Goal: Transaction & Acquisition: Purchase product/service

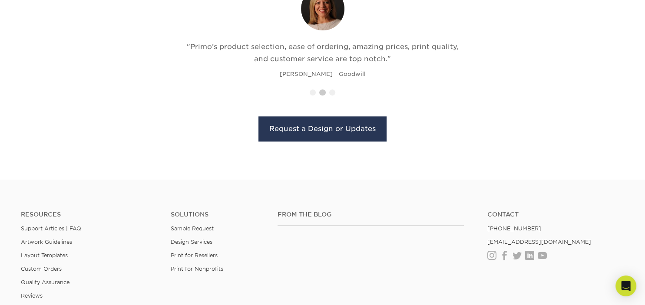
scroll to position [978, 0]
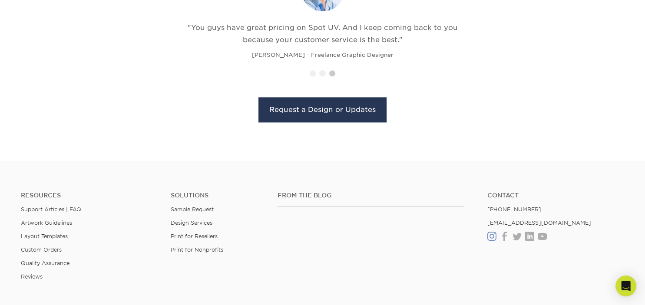
click at [492, 233] on link "Instagram" at bounding box center [491, 236] width 9 height 7
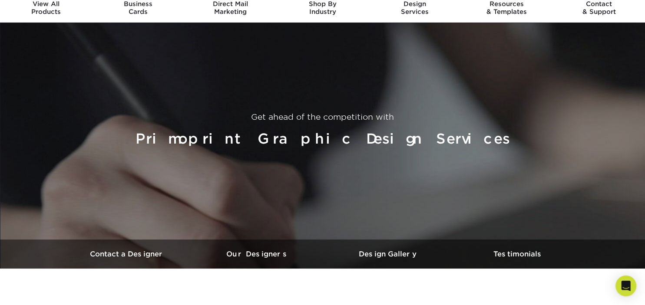
scroll to position [0, 0]
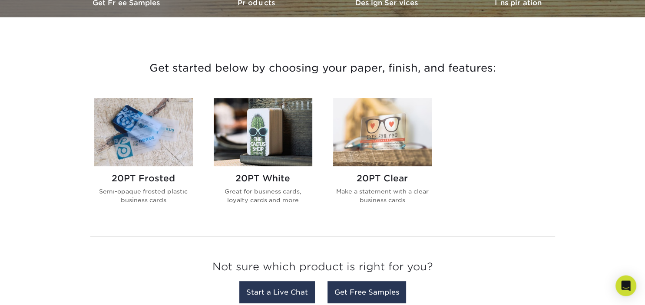
scroll to position [275, 0]
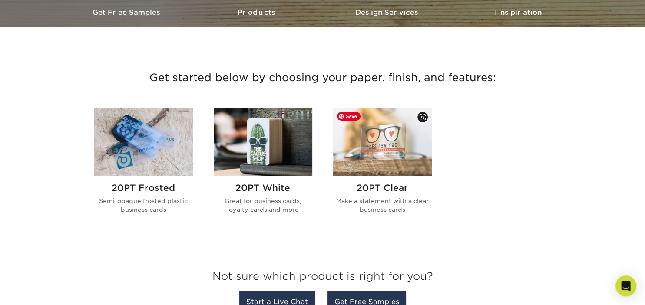
click at [372, 137] on img at bounding box center [382, 142] width 99 height 68
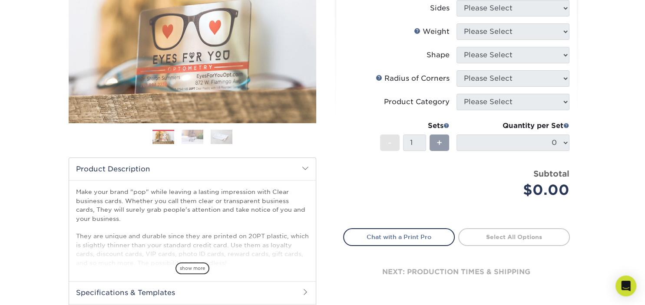
scroll to position [61, 0]
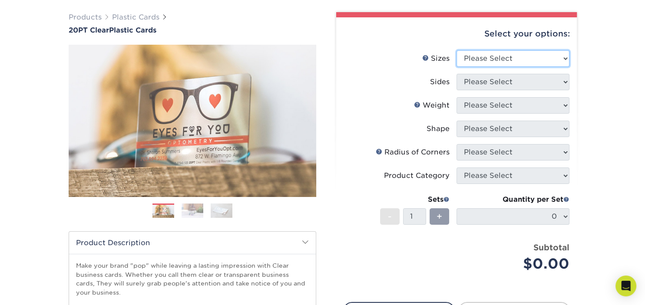
click at [456, 50] on select "Please Select 2" x 3.5" 2.12" x 3.375" 2.5" x 2.5"" at bounding box center [512, 58] width 113 height 16
select select "2.00x3.50"
click option "2" x 3.5"" at bounding box center [0, 0] width 0 height 0
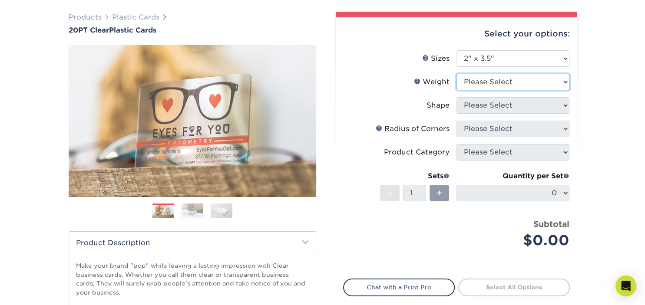
click at [456, 74] on select "Please Select 20PT Clear Plastic 20PT Clear Plastic" at bounding box center [512, 82] width 113 height 16
select select "20PT Clear Plastic"
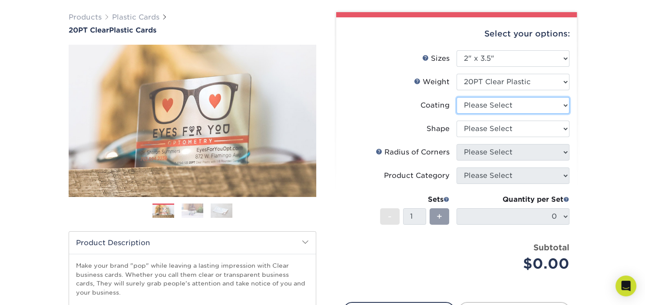
click at [456, 97] on select at bounding box center [512, 105] width 113 height 16
select select "3e7618de-abca-4bda-9f97-8b9129e913d8"
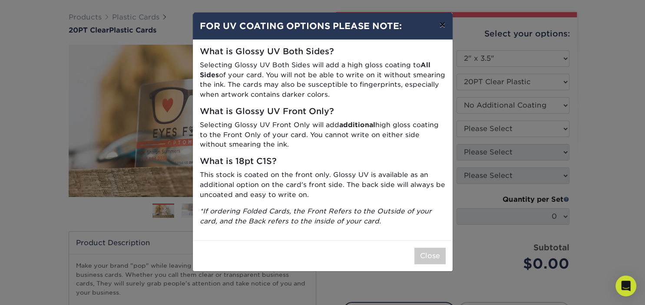
click at [441, 24] on button "×" at bounding box center [442, 25] width 20 height 24
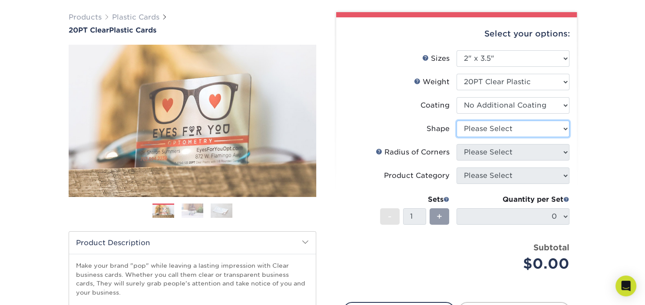
click at [456, 121] on select "Please Select Standard Oval" at bounding box center [512, 129] width 113 height 16
select select "standard"
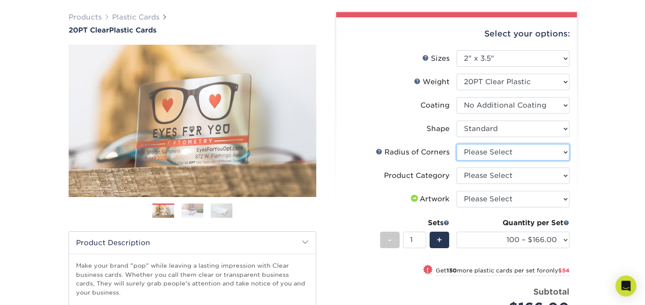
click at [456, 144] on select "Please Select Rounded 1/8" Rounded 1/4"" at bounding box center [512, 152] width 113 height 16
click option "Please Select" at bounding box center [0, 0] width 0 height 0
click at [456, 144] on select "Please Select Rounded 1/8" Rounded 1/4"" at bounding box center [512, 152] width 113 height 16
click at [511, 154] on select "Please Select Rounded 1/8" Rounded 1/4"" at bounding box center [512, 152] width 113 height 16
click at [456, 144] on select "Please Select Rounded 1/8" Rounded 1/4"" at bounding box center [512, 152] width 113 height 16
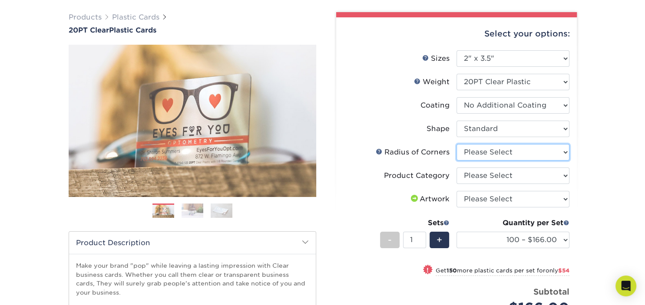
select select "589680c7-ee9a-431b-9d12-d7aeb1386a97"
click option "Rounded 1/8"" at bounding box center [0, 0] width 0 height 0
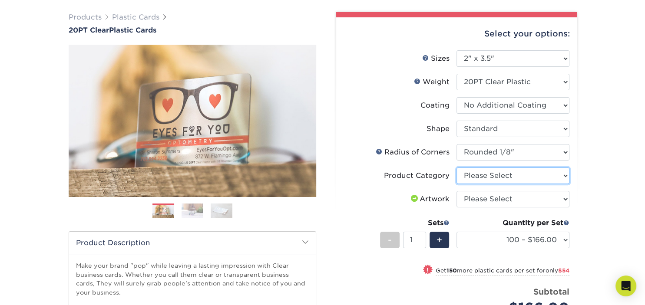
click at [456, 168] on select "Please Select Business Cards" at bounding box center [512, 176] width 113 height 16
select select "3b5148f1-0588-4f88-a218-97bcfdce65c1"
click option "Business Cards" at bounding box center [0, 0] width 0 height 0
click at [456, 191] on select "Please Select I will upload files I need a design - $100" at bounding box center [512, 199] width 113 height 16
click option "Please Select" at bounding box center [0, 0] width 0 height 0
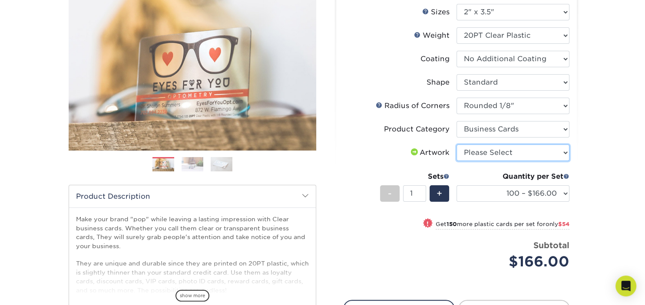
scroll to position [122, 0]
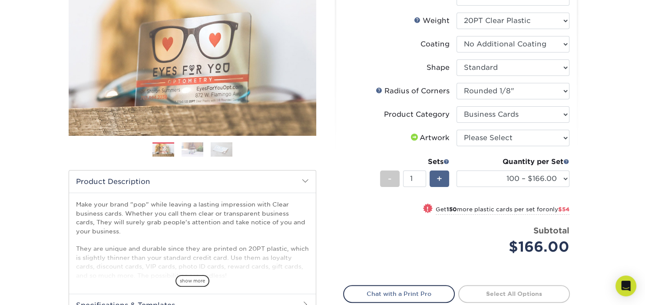
click at [441, 178] on span "+" at bounding box center [439, 178] width 6 height 13
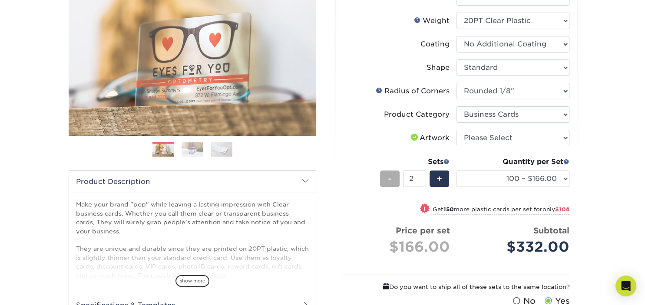
click at [389, 181] on span "-" at bounding box center [390, 178] width 4 height 13
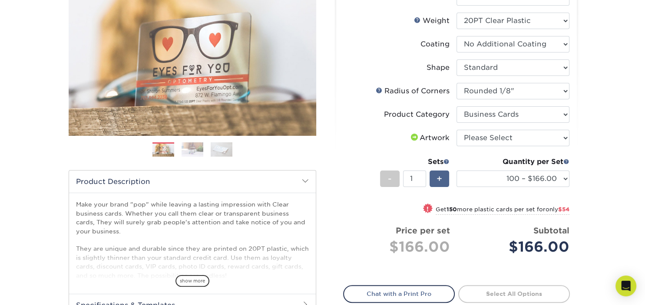
click at [438, 181] on span "+" at bounding box center [439, 178] width 6 height 13
type input "2"
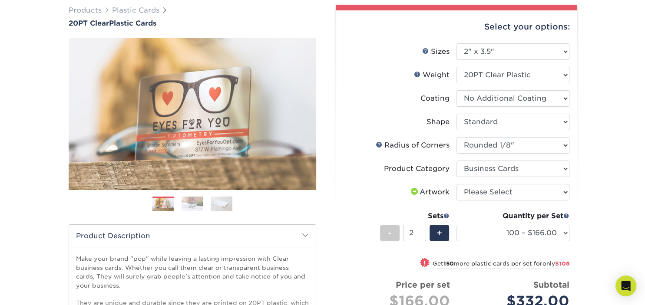
scroll to position [61, 0]
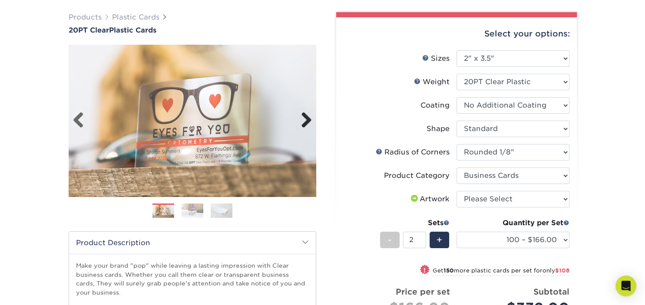
click at [301, 122] on link "Next" at bounding box center [302, 120] width 17 height 17
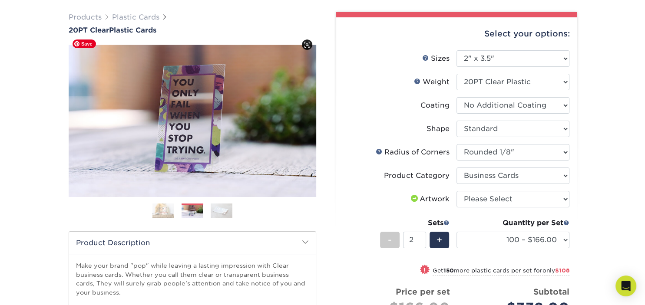
click at [225, 211] on img at bounding box center [222, 211] width 22 height 15
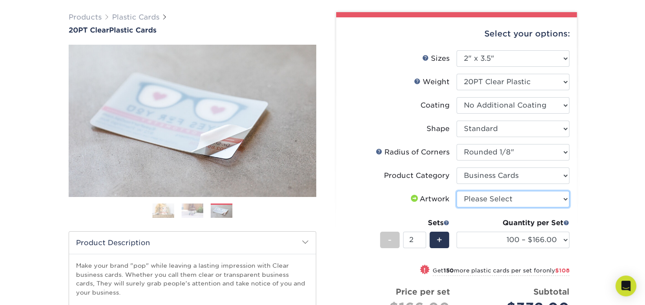
click at [456, 191] on select "Please Select I will upload files I need a design - $100" at bounding box center [512, 199] width 113 height 16
click option "I will upload files" at bounding box center [0, 0] width 0 height 0
click at [456, 191] on select "Please Select I will upload files I need a design - $100" at bounding box center [512, 199] width 113 height 16
select select "design"
click option "I need a design - $100" at bounding box center [0, 0] width 0 height 0
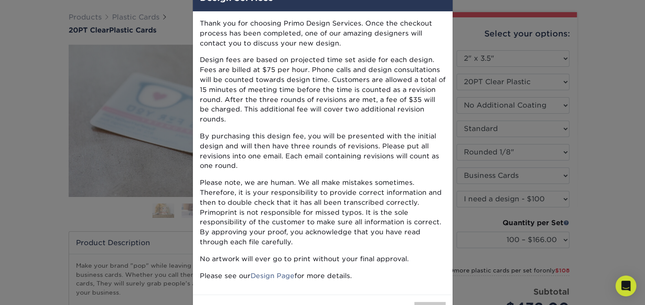
scroll to position [51, 0]
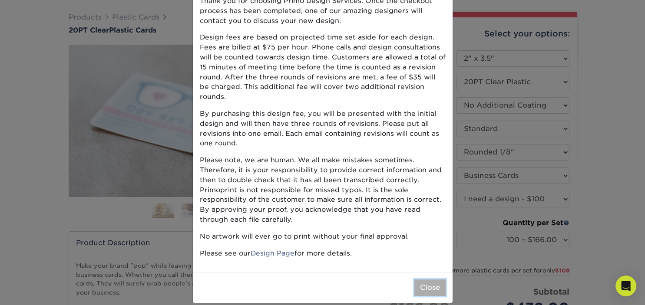
click at [428, 280] on button "Close" at bounding box center [429, 288] width 31 height 16
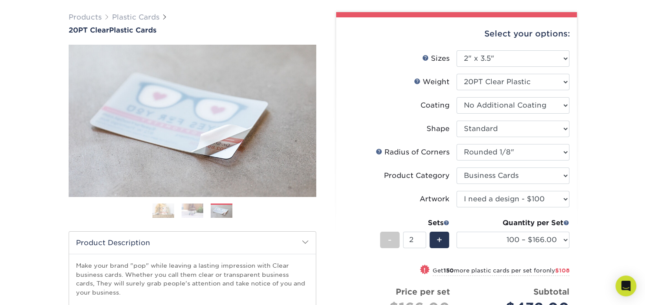
scroll to position [0, 0]
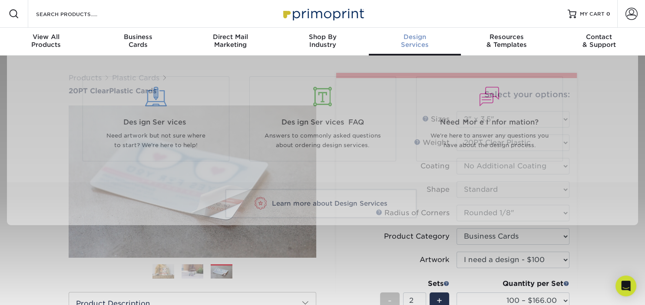
click at [409, 43] on div "Design Services" at bounding box center [415, 41] width 92 height 16
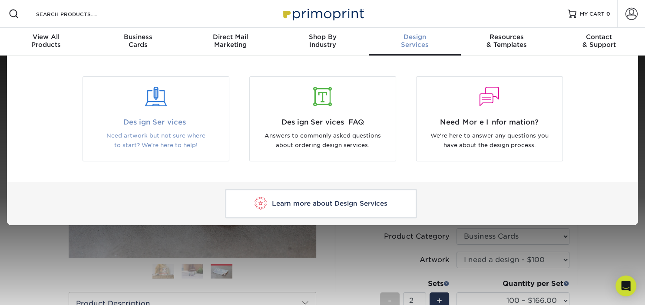
click at [168, 103] on div at bounding box center [155, 97] width 133 height 20
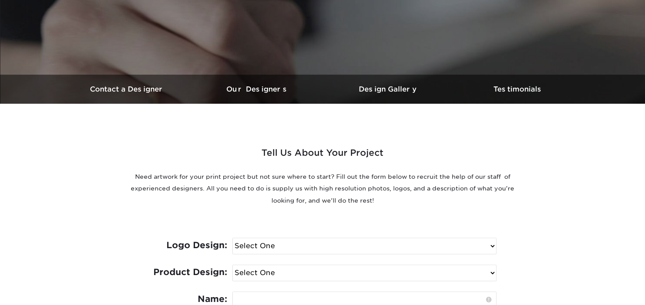
scroll to position [214, 0]
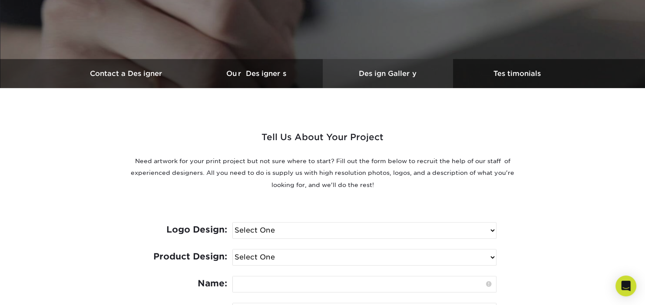
click at [385, 69] on link "Design Gallery" at bounding box center [388, 73] width 130 height 29
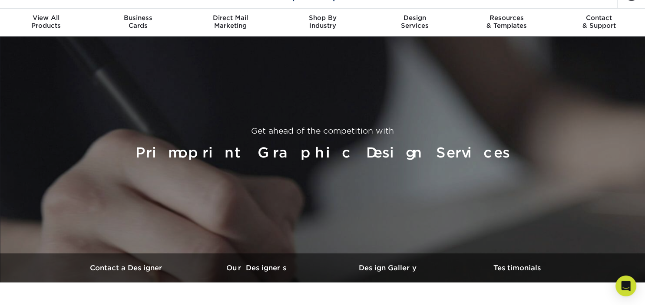
scroll to position [0, 0]
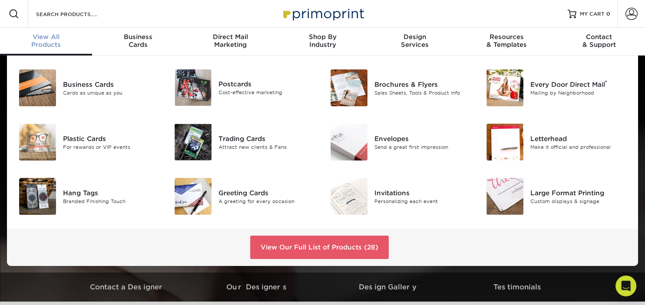
click at [63, 41] on div "View All Products" at bounding box center [46, 41] width 92 height 16
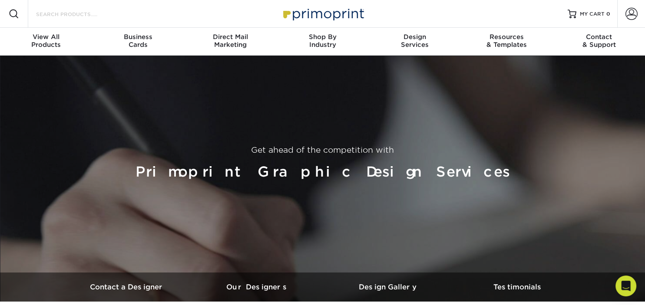
click at [79, 16] on input "Search Products" at bounding box center [77, 14] width 85 height 10
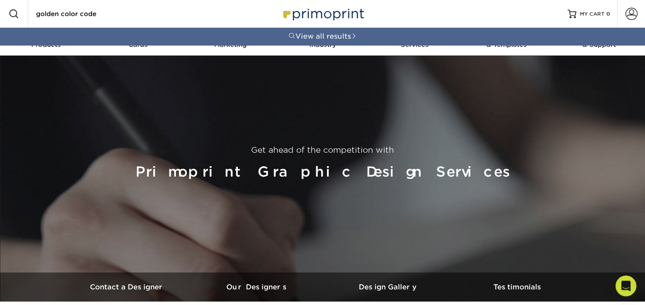
type input "golden color code"
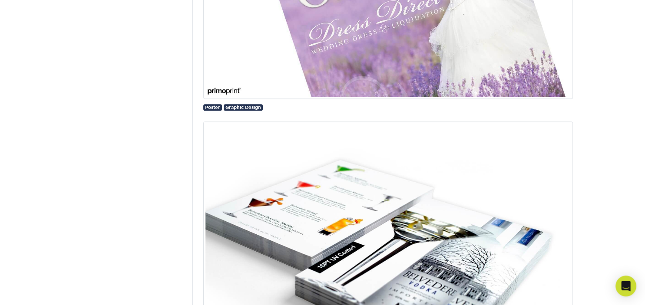
scroll to position [19771, 0]
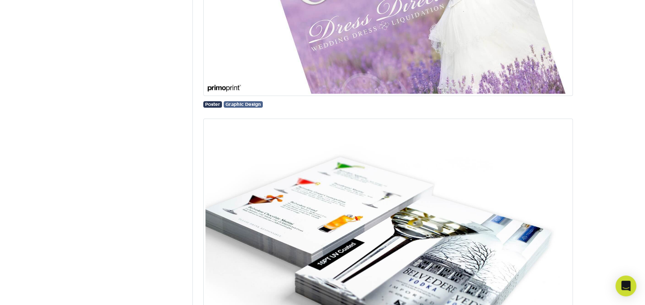
click at [247, 107] on span "Graphic Design" at bounding box center [243, 104] width 36 height 5
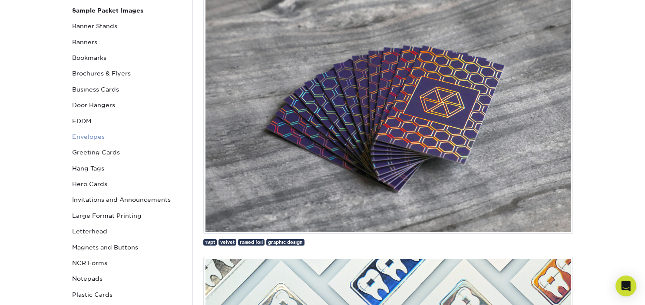
scroll to position [214, 0]
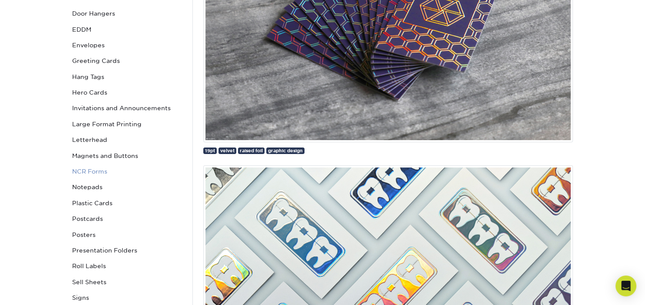
click at [90, 173] on link "NCR Forms" at bounding box center [127, 172] width 117 height 16
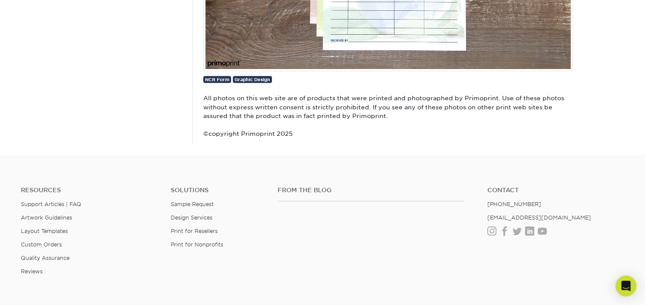
scroll to position [672, 0]
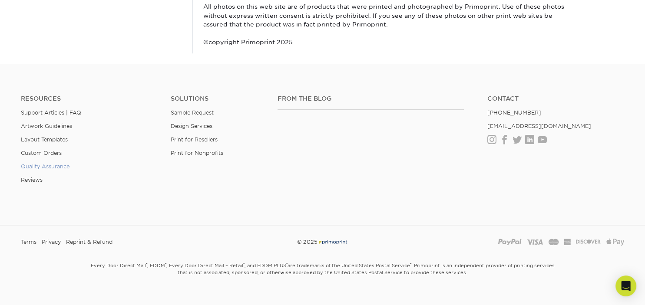
click at [64, 164] on link "Quality Assurance" at bounding box center [45, 166] width 49 height 7
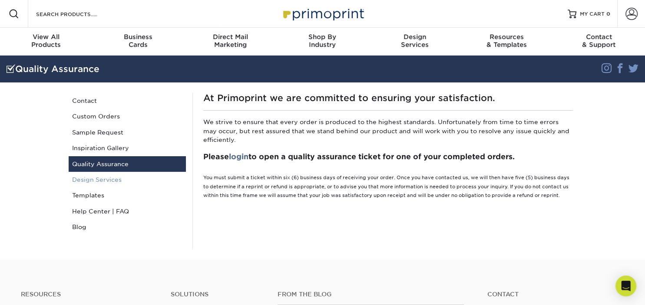
click at [96, 179] on link "Design Services" at bounding box center [127, 180] width 117 height 16
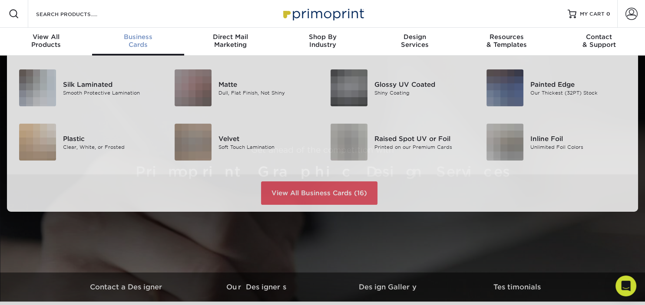
click at [145, 44] on div "Business Cards" at bounding box center [138, 41] width 92 height 16
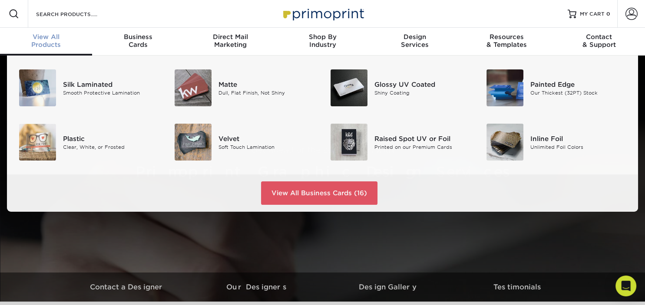
click at [64, 46] on div "View All Products" at bounding box center [46, 41] width 92 height 16
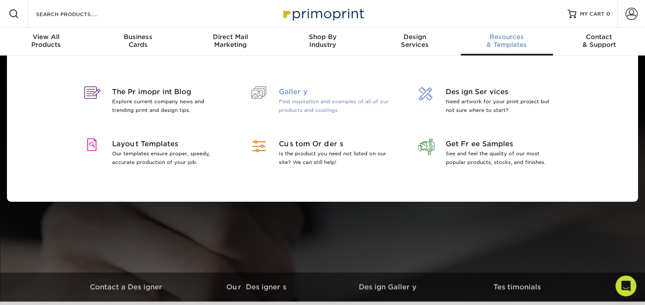
click at [287, 92] on span "Gallery" at bounding box center [335, 92] width 112 height 10
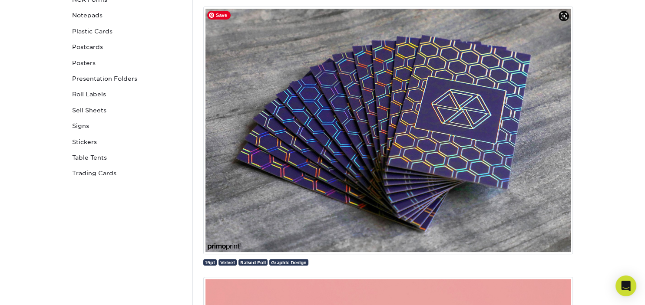
scroll to position [397, 0]
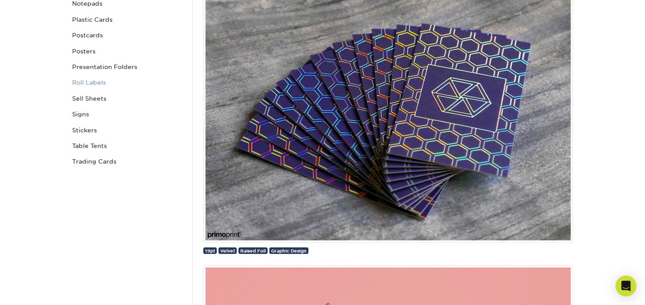
click at [101, 84] on link "Roll Labels" at bounding box center [127, 83] width 117 height 16
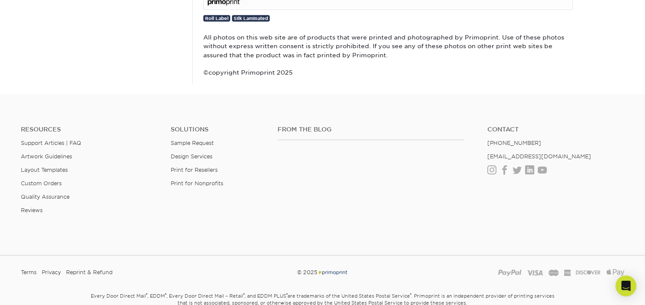
scroll to position [2567, 0]
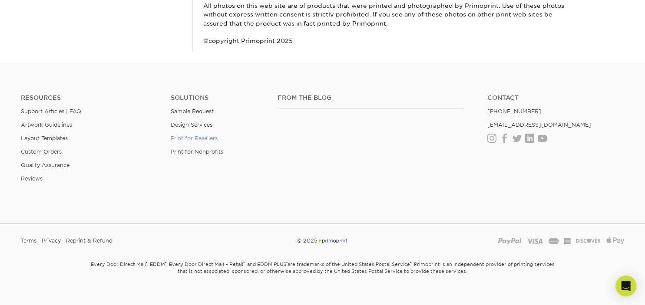
click at [198, 140] on link "Print for Resellers" at bounding box center [194, 138] width 47 height 7
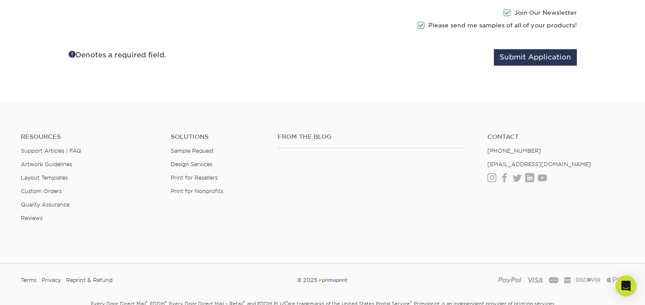
scroll to position [1090, 0]
